Goal: Transaction & Acquisition: Book appointment/travel/reservation

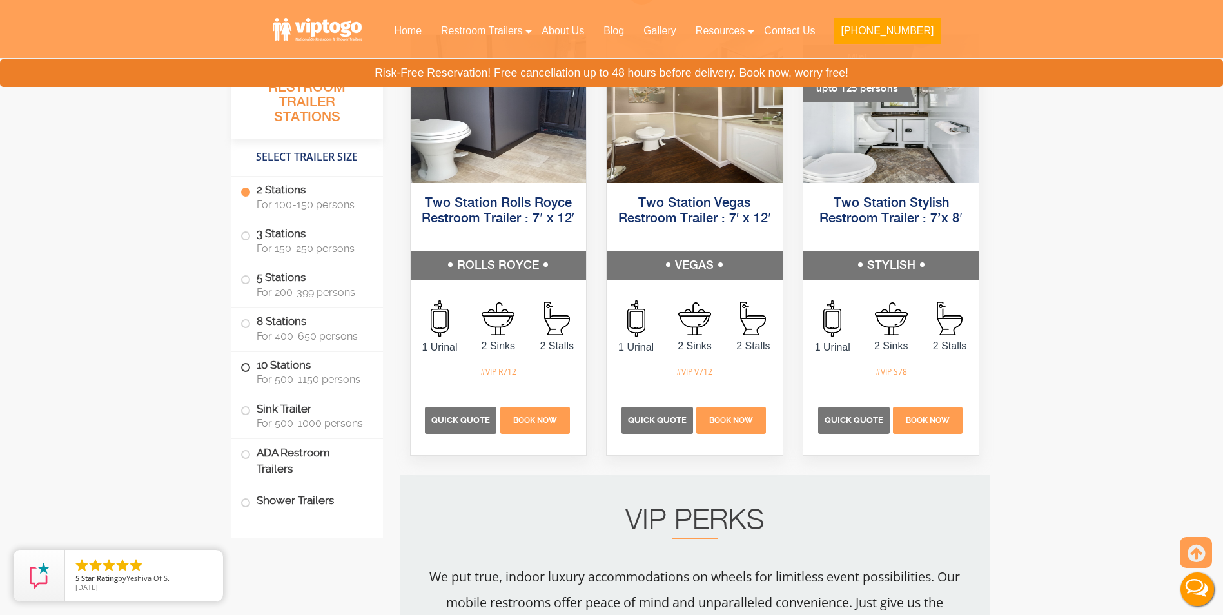
scroll to position [709, 0]
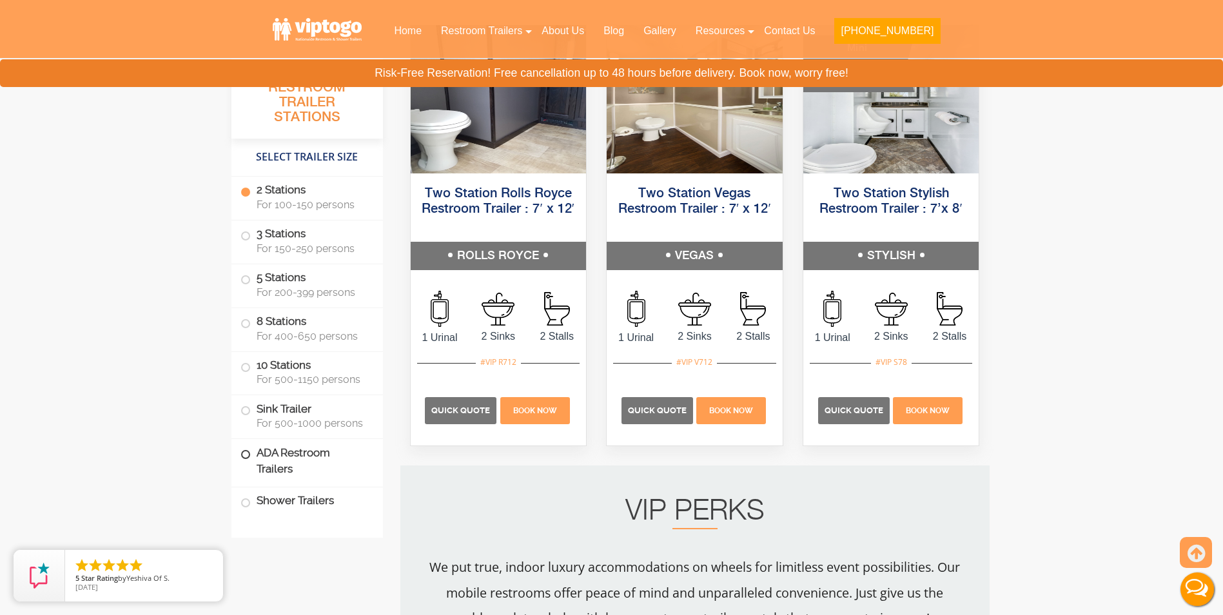
click at [305, 461] on label "ADA Restroom Trailers" at bounding box center [307, 461] width 133 height 44
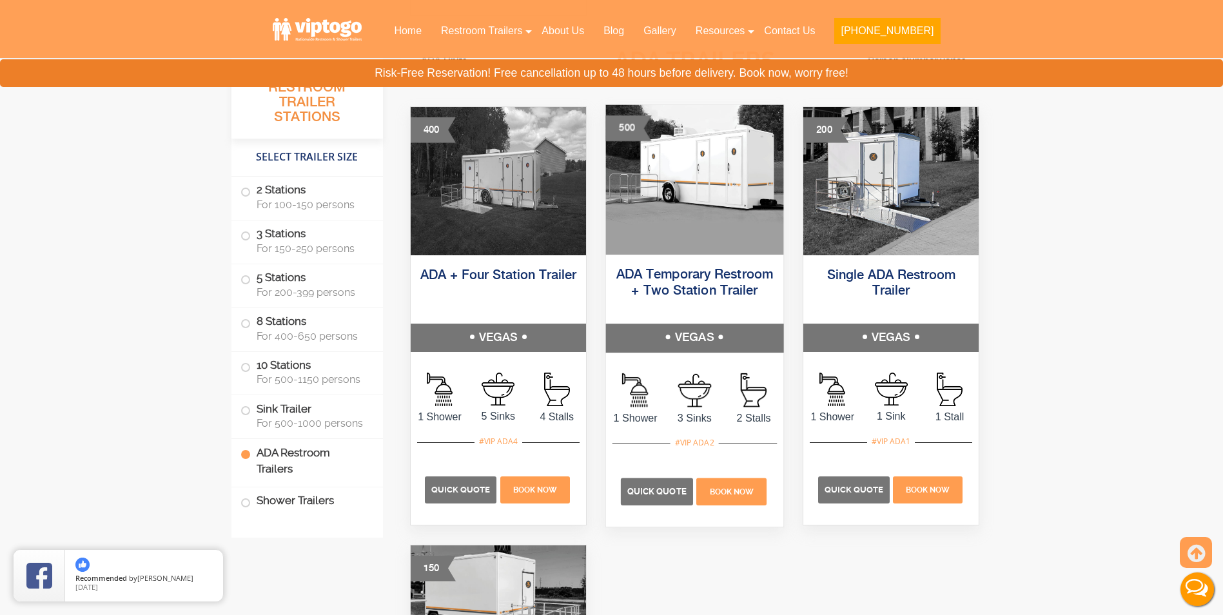
scroll to position [4684, 0]
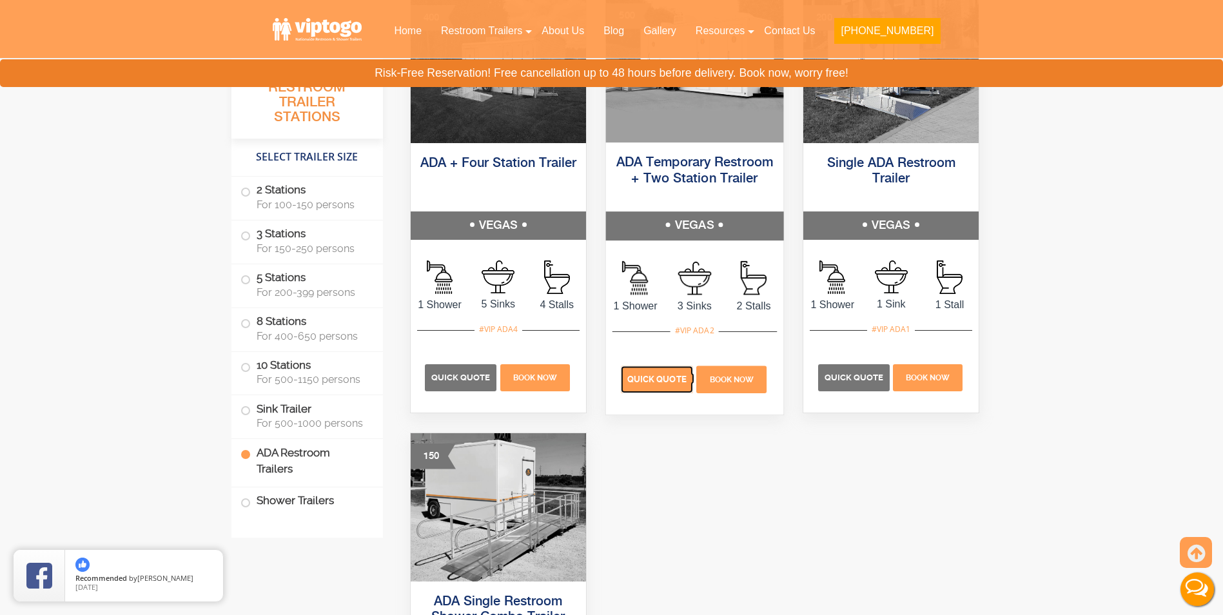
click at [663, 391] on p "Quick Quote" at bounding box center [657, 379] width 72 height 27
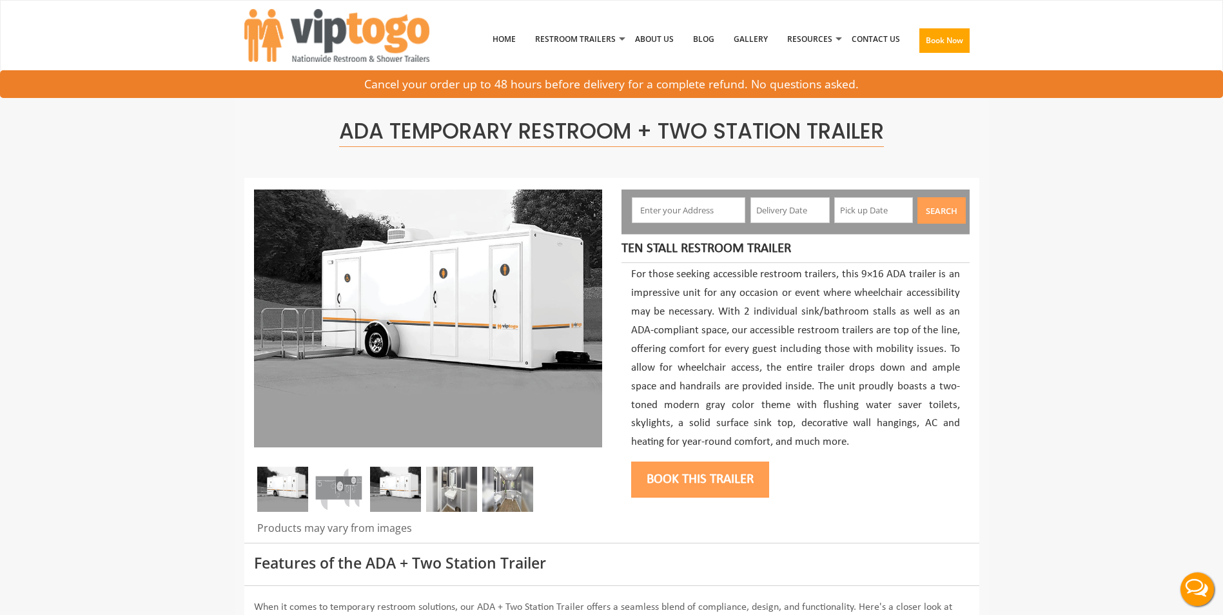
click at [675, 217] on input "text" at bounding box center [688, 210] width 113 height 26
type input "Tampa, FL, USA"
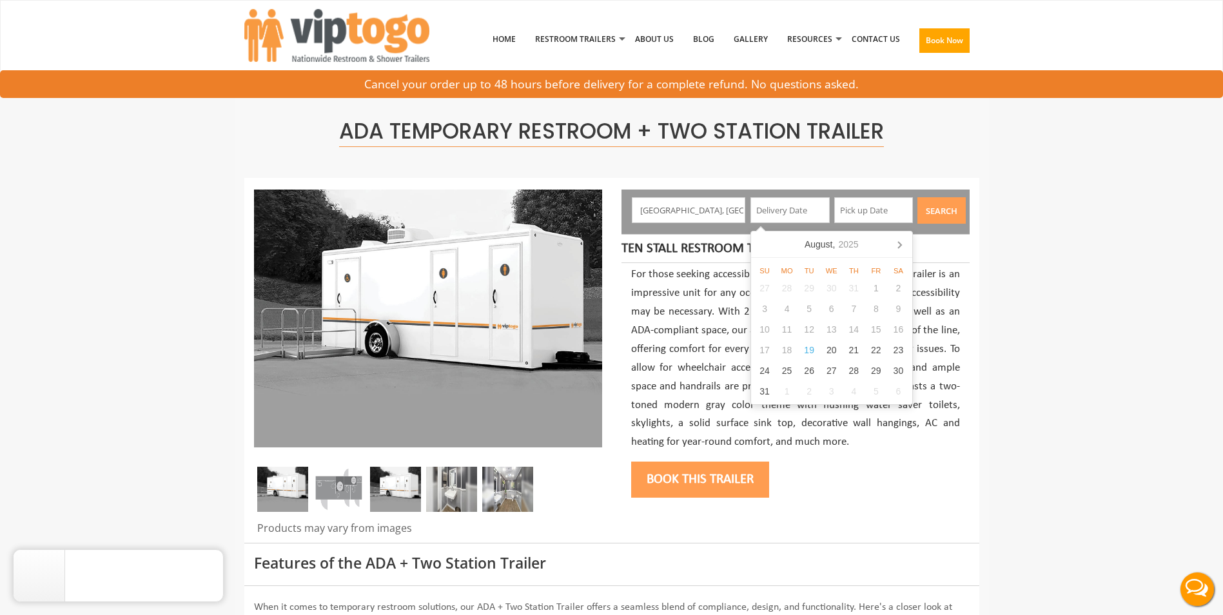
click at [776, 210] on input "text" at bounding box center [790, 210] width 79 height 26
click at [900, 248] on icon at bounding box center [899, 244] width 21 height 21
click at [811, 288] on div "2" at bounding box center [809, 288] width 23 height 21
type input "09/02/2025"
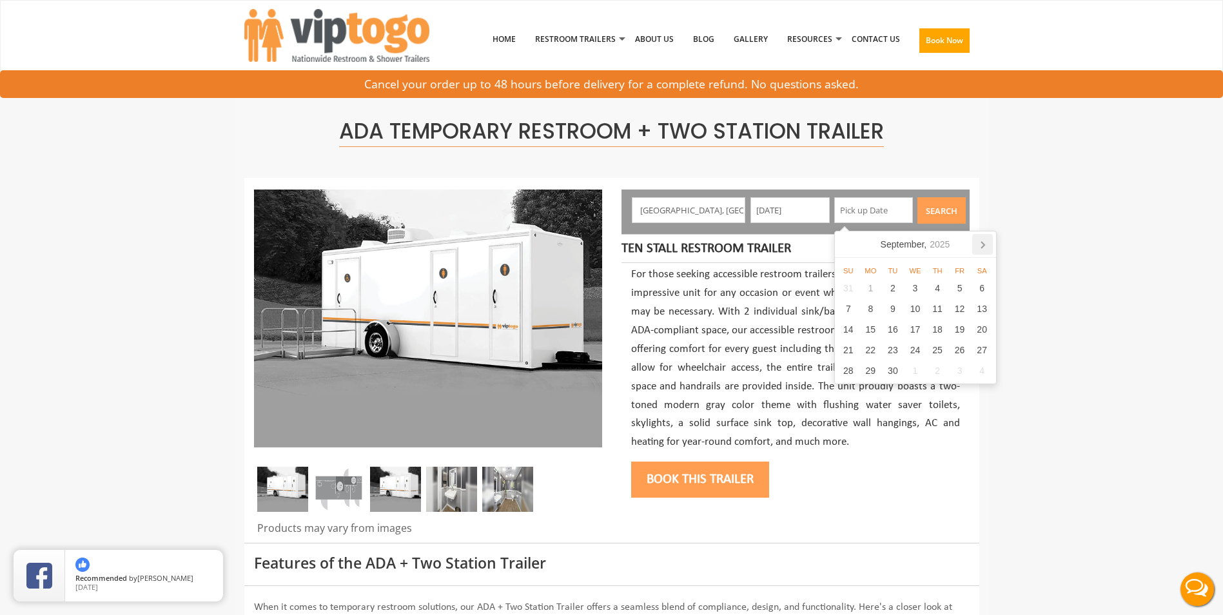
click at [987, 241] on icon at bounding box center [982, 244] width 21 height 21
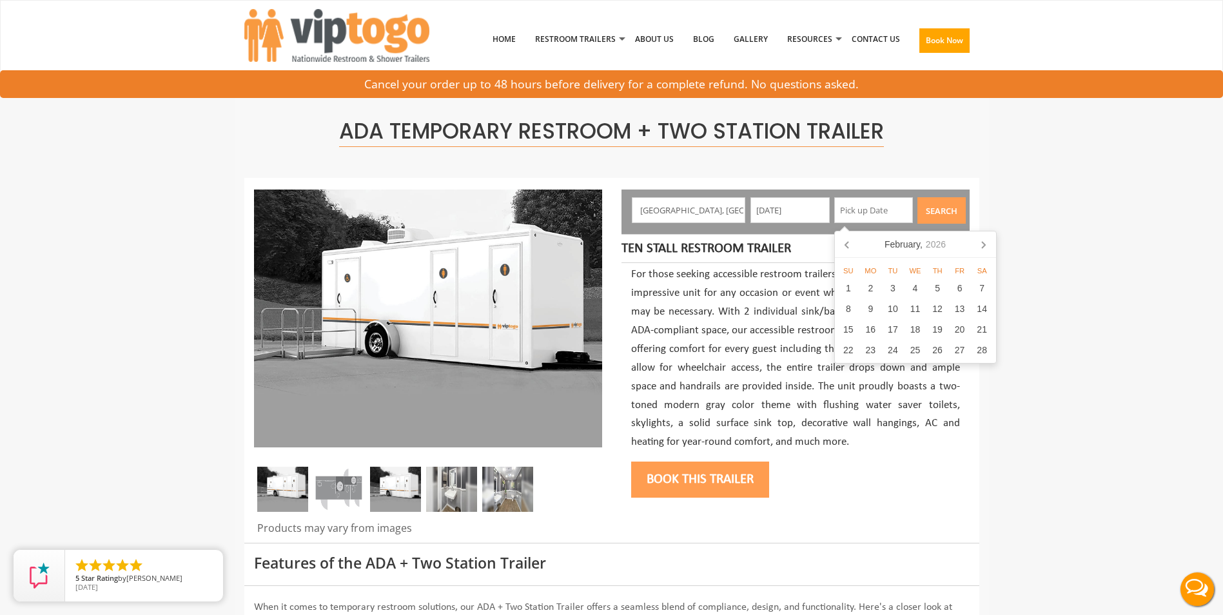
click at [987, 241] on icon at bounding box center [983, 244] width 21 height 21
click at [987, 241] on icon at bounding box center [982, 244] width 21 height 21
click at [987, 241] on icon at bounding box center [983, 244] width 21 height 21
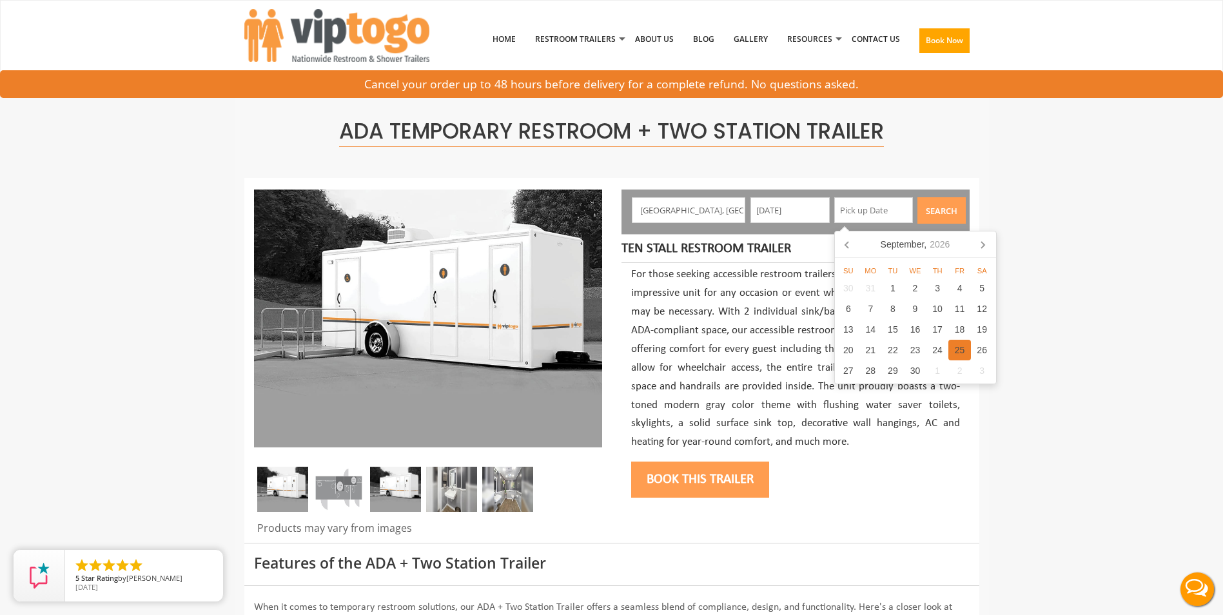
click at [956, 346] on div "25" at bounding box center [960, 350] width 23 height 21
type input "09/25/2026"
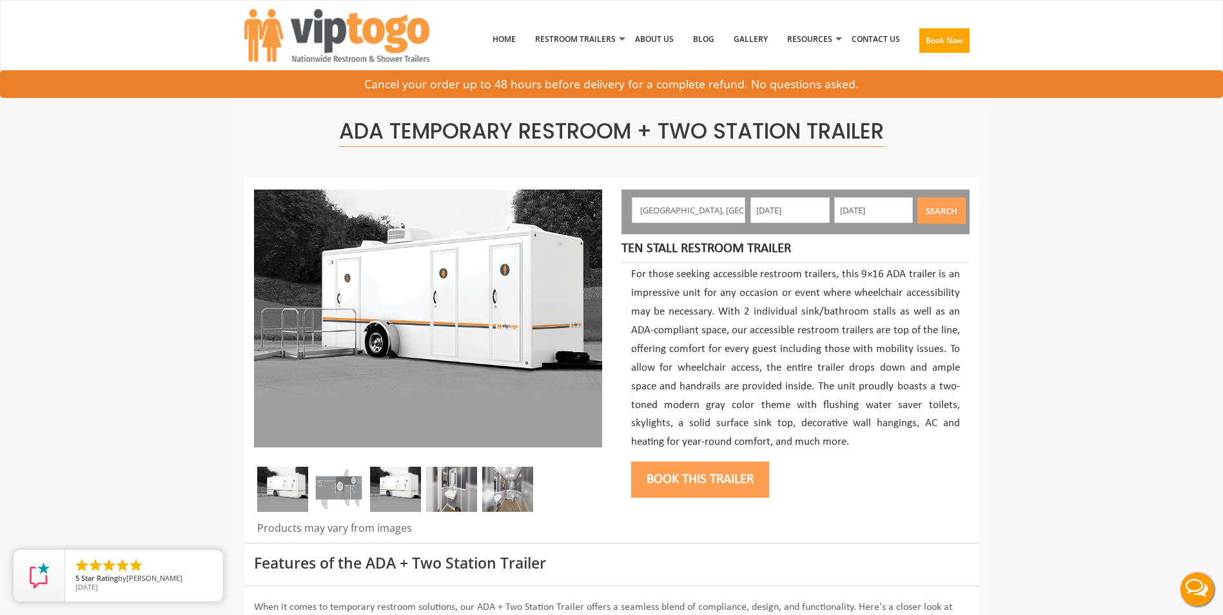
click at [951, 215] on button "Search" at bounding box center [942, 210] width 48 height 26
